Goal: Information Seeking & Learning: Learn about a topic

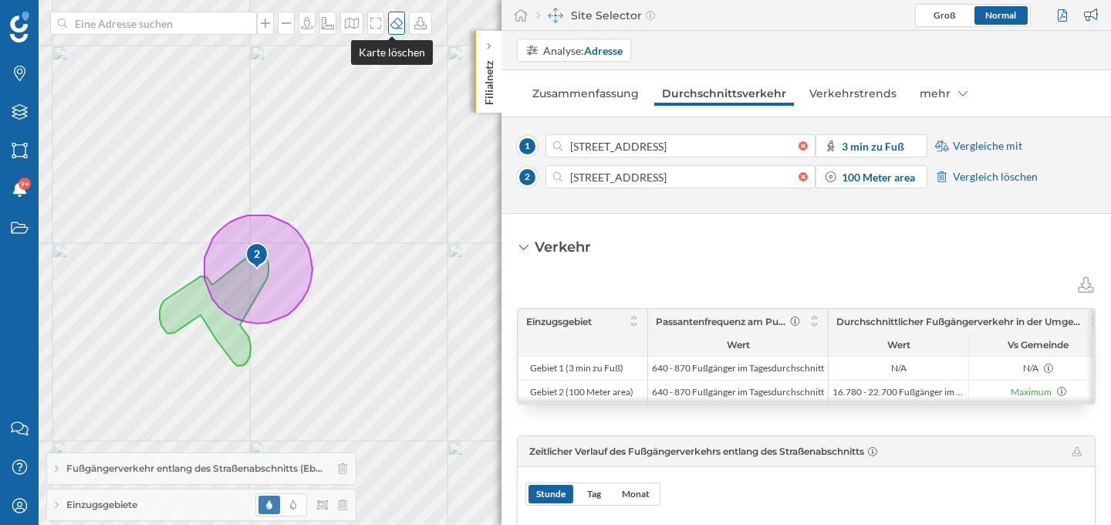
click at [388, 30] on div at bounding box center [396, 23] width 17 height 23
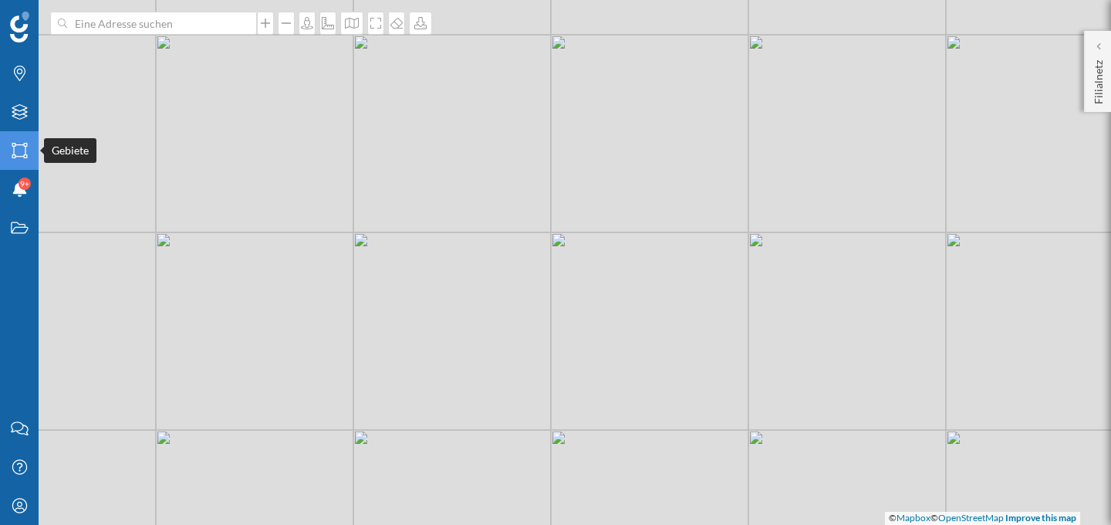
click at [22, 155] on icon "Gebiete" at bounding box center [19, 150] width 19 height 15
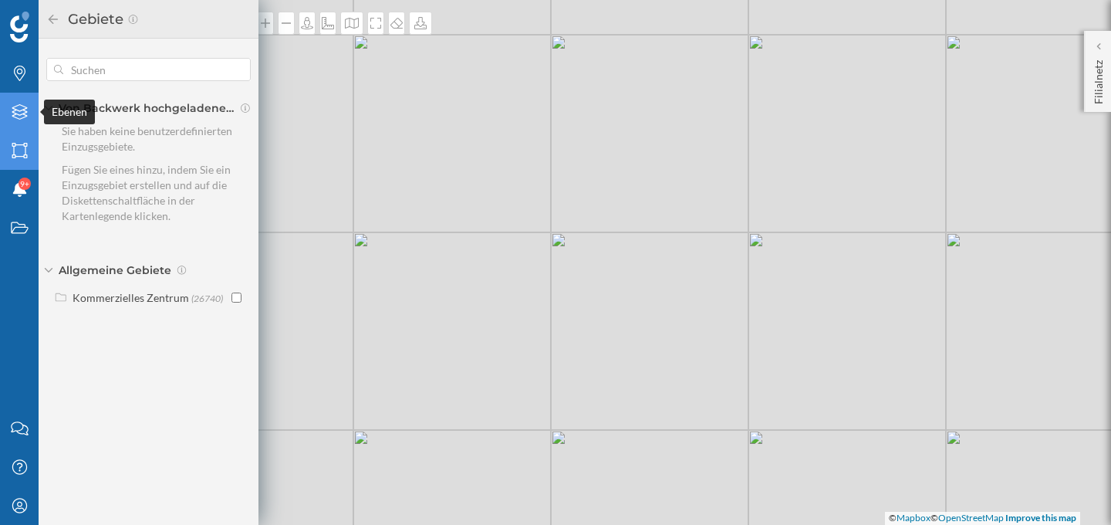
click at [12, 123] on div "Ebenen" at bounding box center [19, 112] width 39 height 39
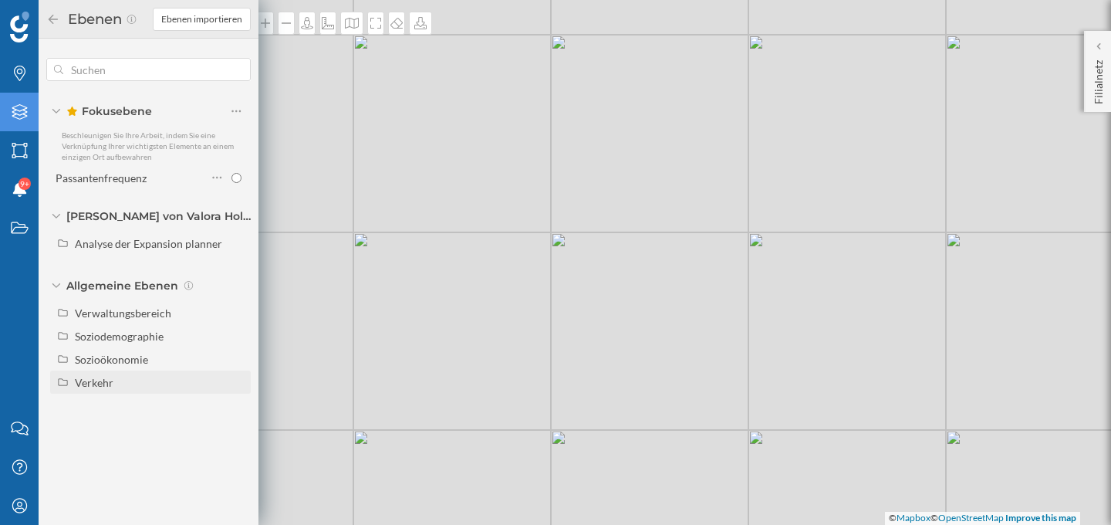
click at [127, 381] on div "Verkehr" at bounding box center [160, 382] width 171 height 16
click at [143, 430] on div "Passantenfrequenz" at bounding box center [125, 428] width 91 height 13
click at [235, 430] on input "Passantenfrequenz" at bounding box center [240, 429] width 10 height 10
radio input "true"
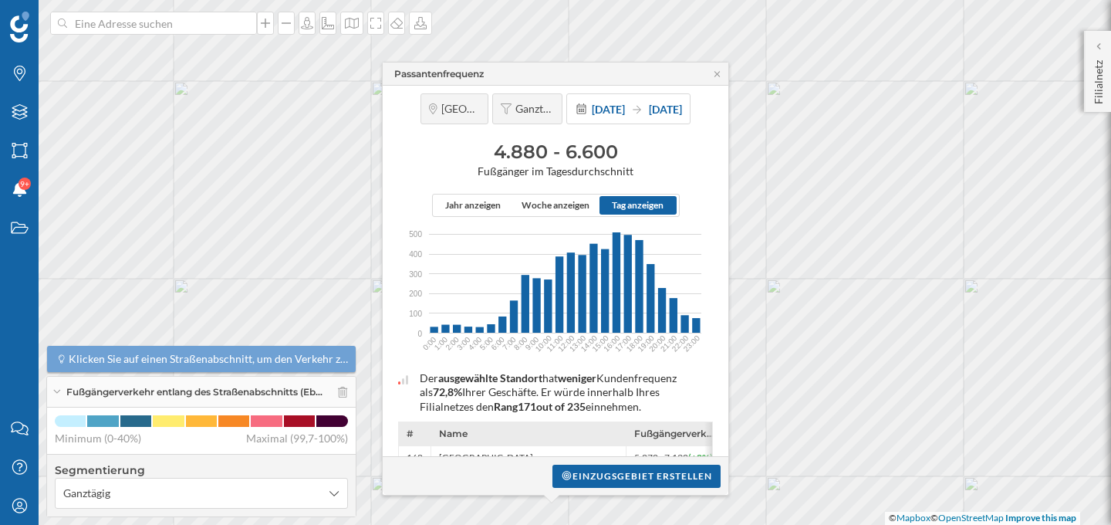
click at [714, 63] on div "Passantenfrequenz" at bounding box center [556, 74] width 346 height 23
click at [718, 73] on icon at bounding box center [717, 73] width 5 height 5
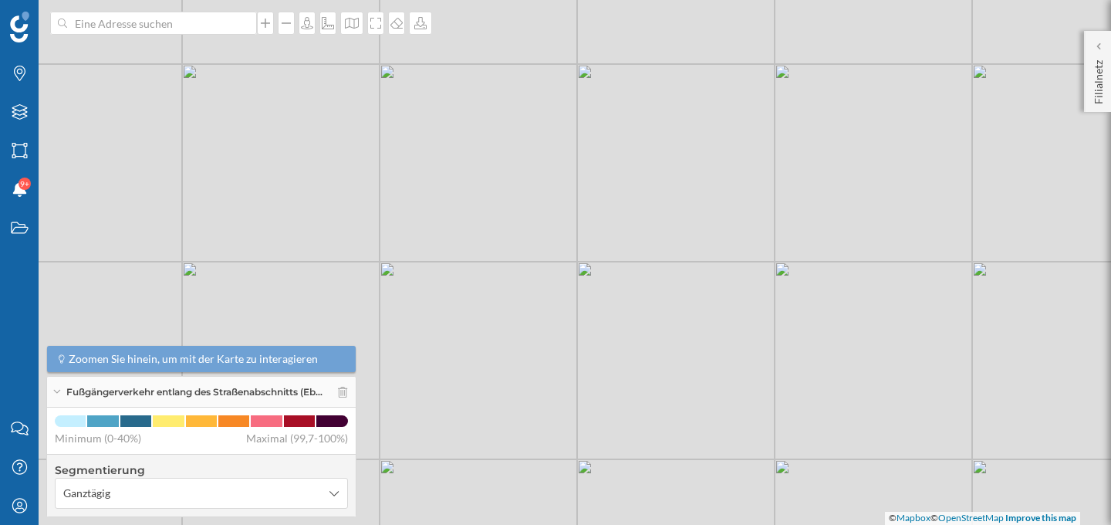
drag, startPoint x: 641, startPoint y: 343, endPoint x: 563, endPoint y: 282, distance: 99.1
click at [563, 282] on div "© Mapbox © OpenStreetMap Improve this map" at bounding box center [555, 262] width 1111 height 525
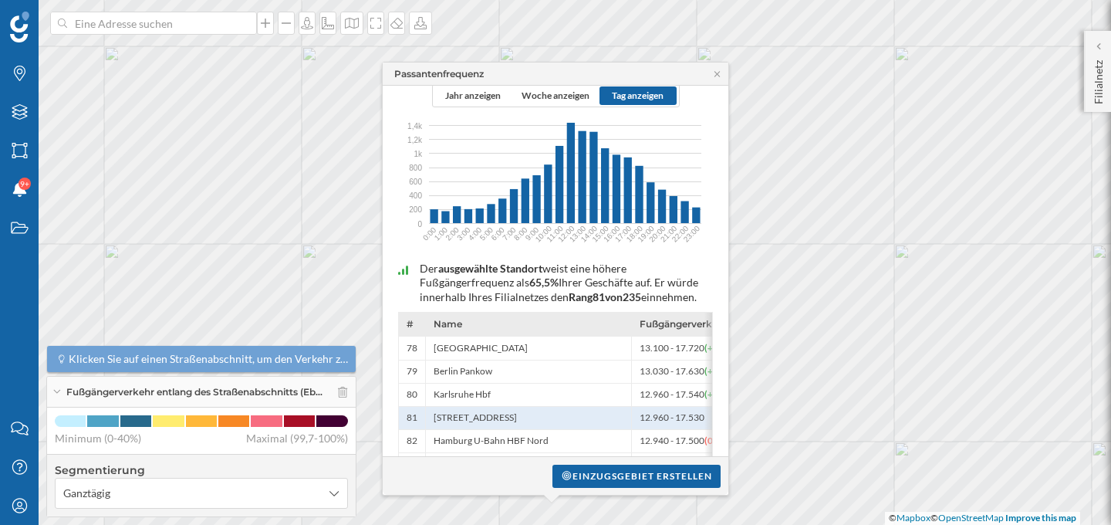
scroll to position [120, 0]
